Goal: Transaction & Acquisition: Purchase product/service

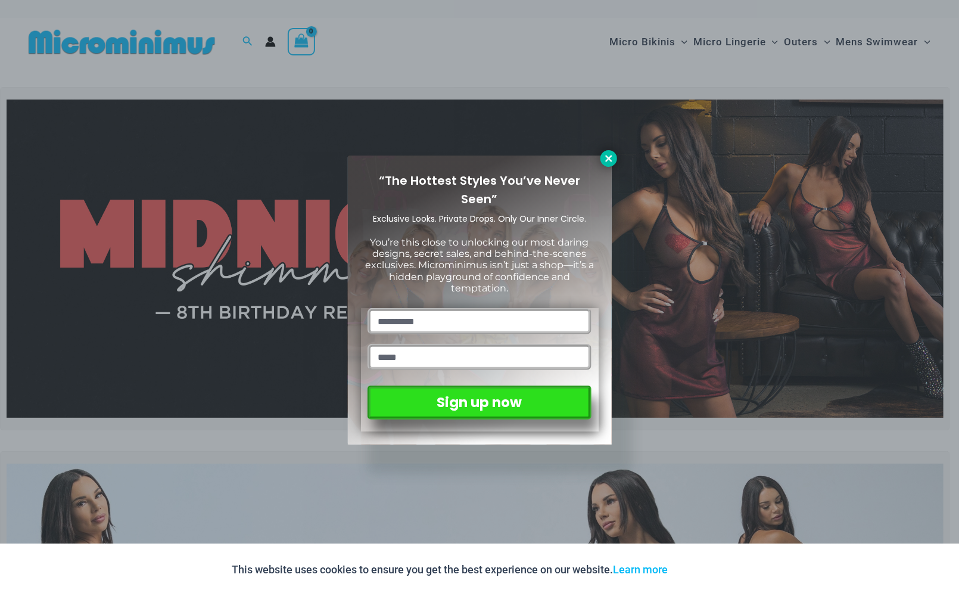
click at [603, 156] on button at bounding box center [609, 158] width 17 height 17
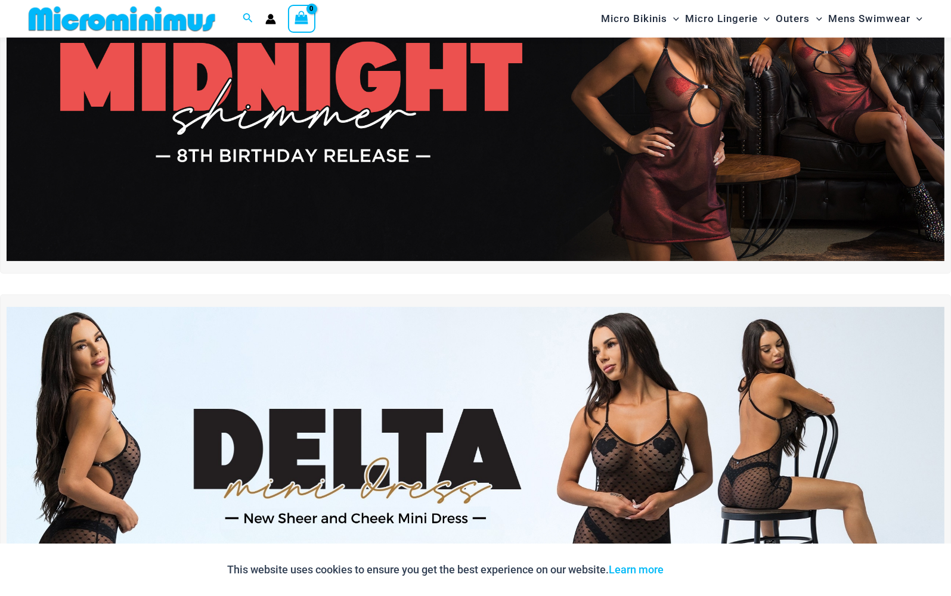
scroll to position [49, 0]
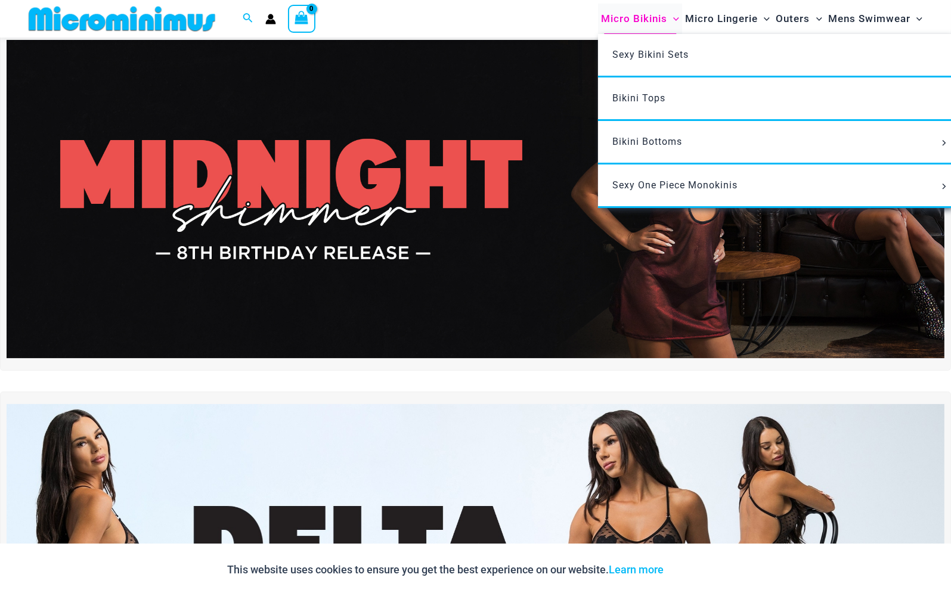
click at [636, 29] on span "Micro Bikinis" at bounding box center [634, 19] width 66 height 30
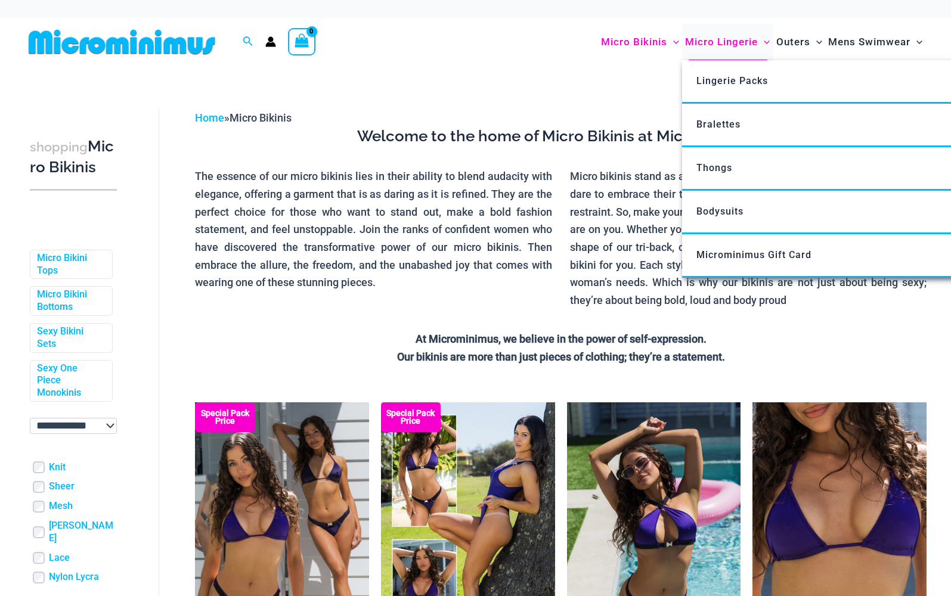
click at [726, 38] on span "Micro Lingerie" at bounding box center [721, 42] width 73 height 30
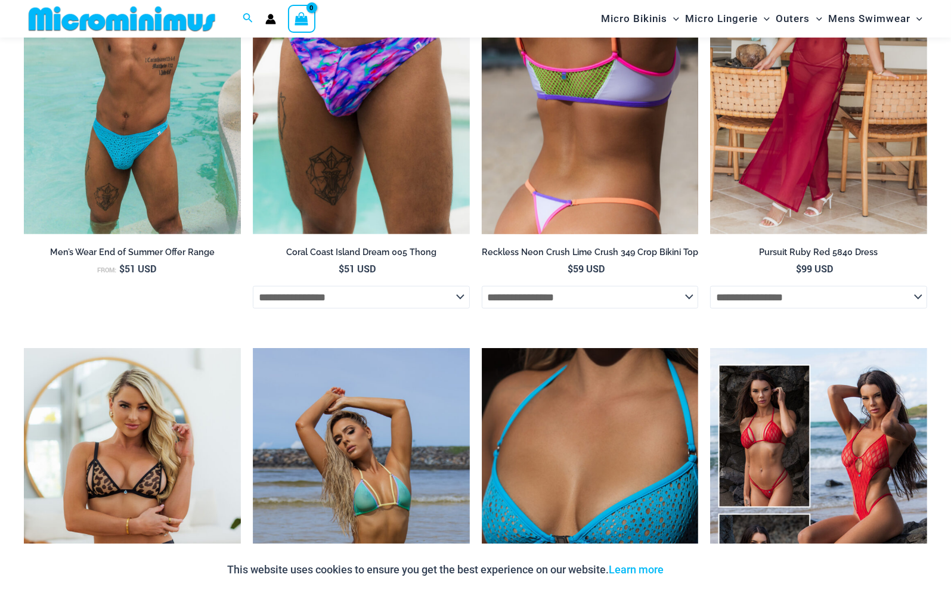
scroll to position [1538, 0]
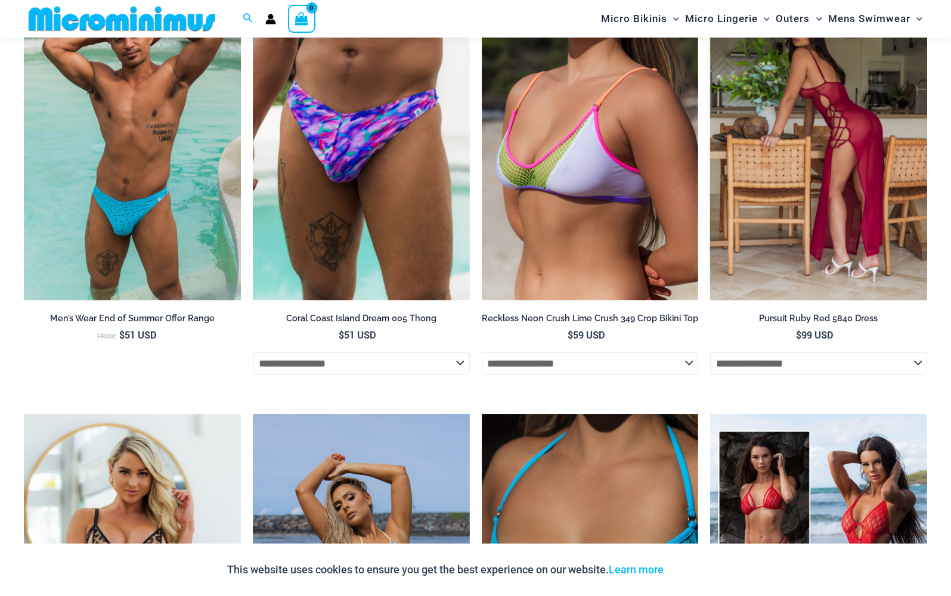
click at [833, 138] on img at bounding box center [818, 137] width 217 height 325
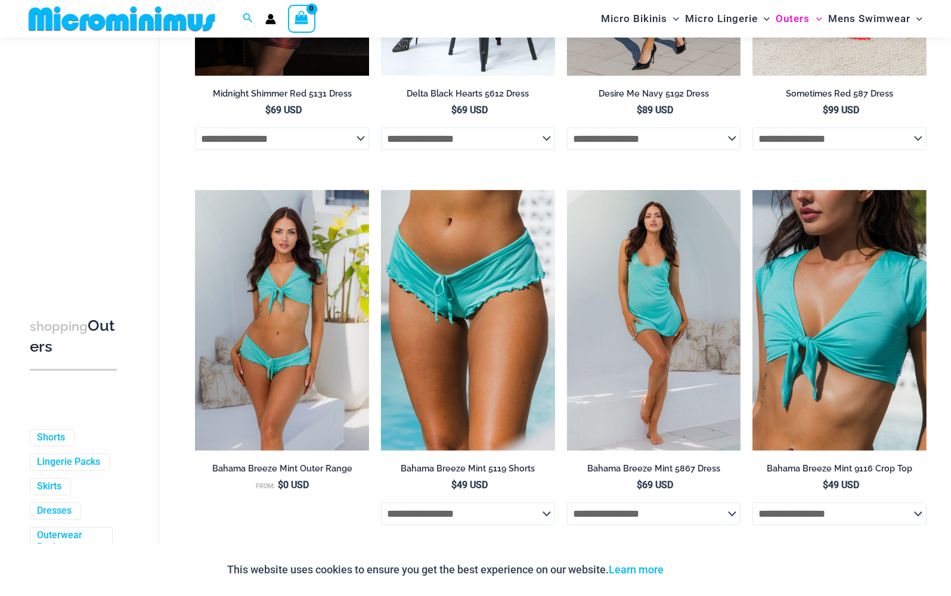
scroll to position [407, 0]
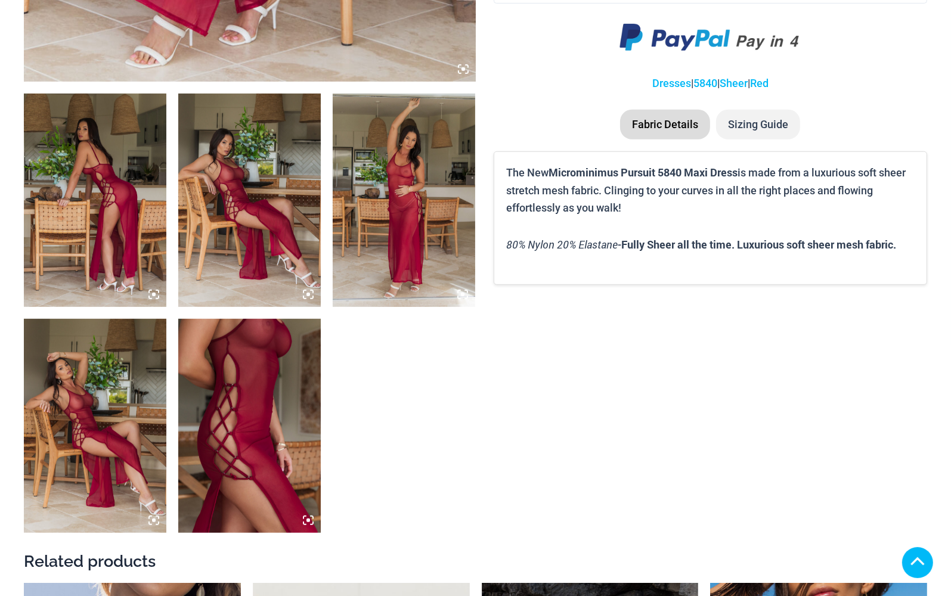
scroll to position [715, 0]
